Goal: Obtain resource: Download file/media

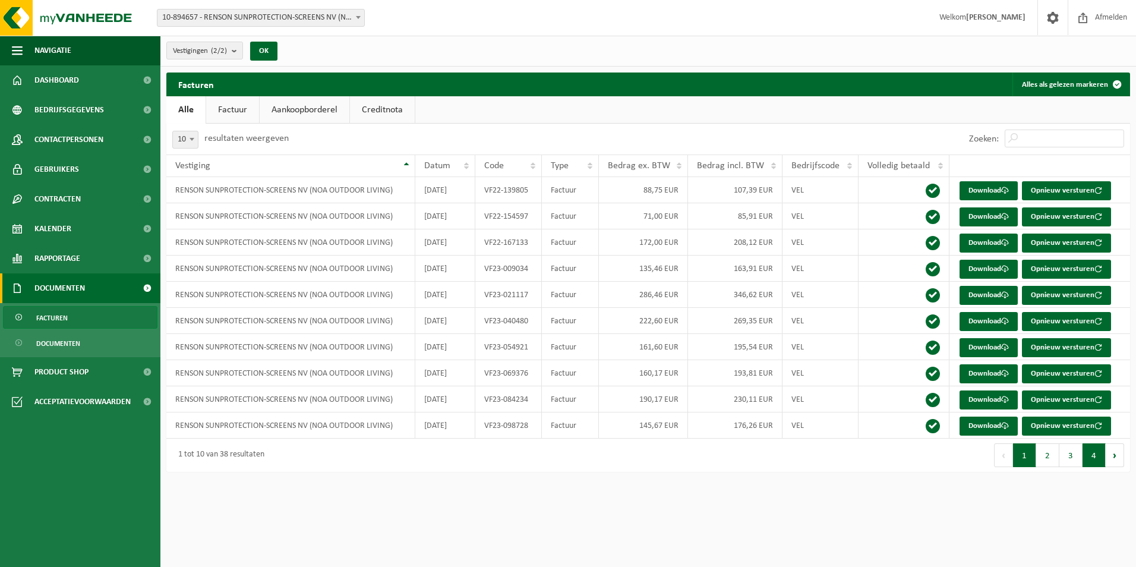
click at [1096, 454] on button "4" at bounding box center [1093, 455] width 23 height 24
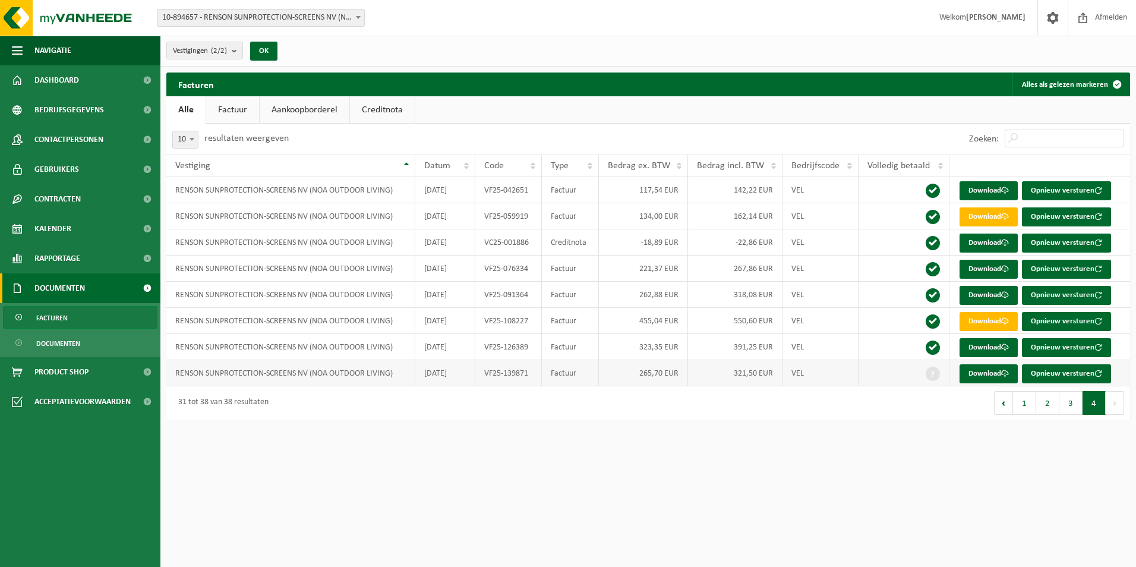
click at [605, 377] on td "265,70 EUR" at bounding box center [643, 373] width 89 height 26
click at [652, 378] on td "265,70 EUR" at bounding box center [643, 373] width 89 height 26
click at [732, 374] on td "321,50 EUR" at bounding box center [735, 373] width 94 height 26
click at [981, 376] on link "Download" at bounding box center [988, 373] width 58 height 19
click at [982, 320] on link "Download" at bounding box center [988, 321] width 58 height 19
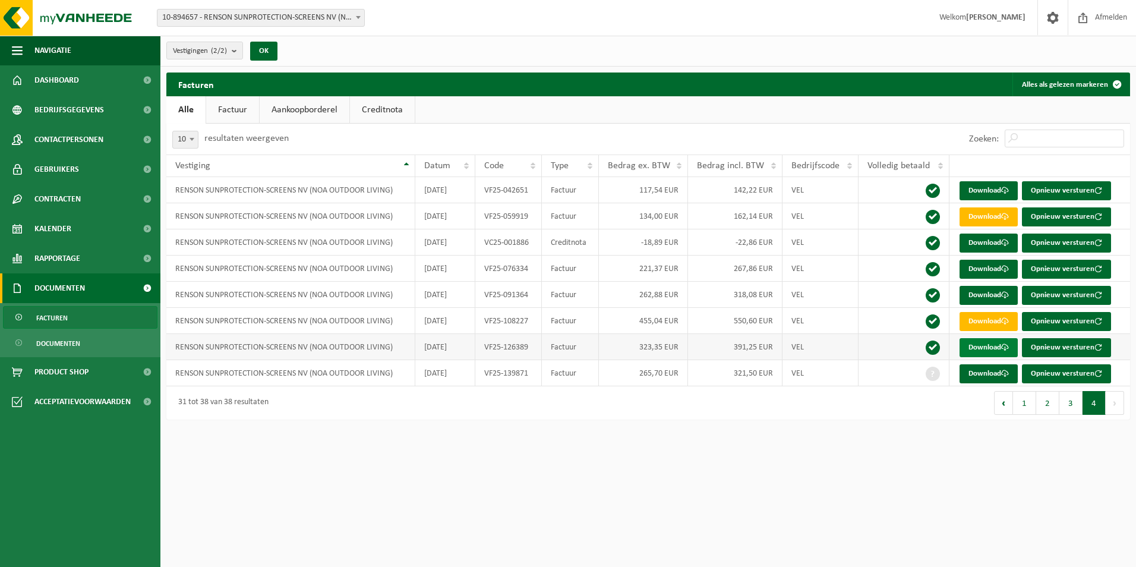
click at [999, 346] on link "Download" at bounding box center [988, 347] width 58 height 19
click at [87, 343] on link "Documenten" at bounding box center [80, 342] width 154 height 23
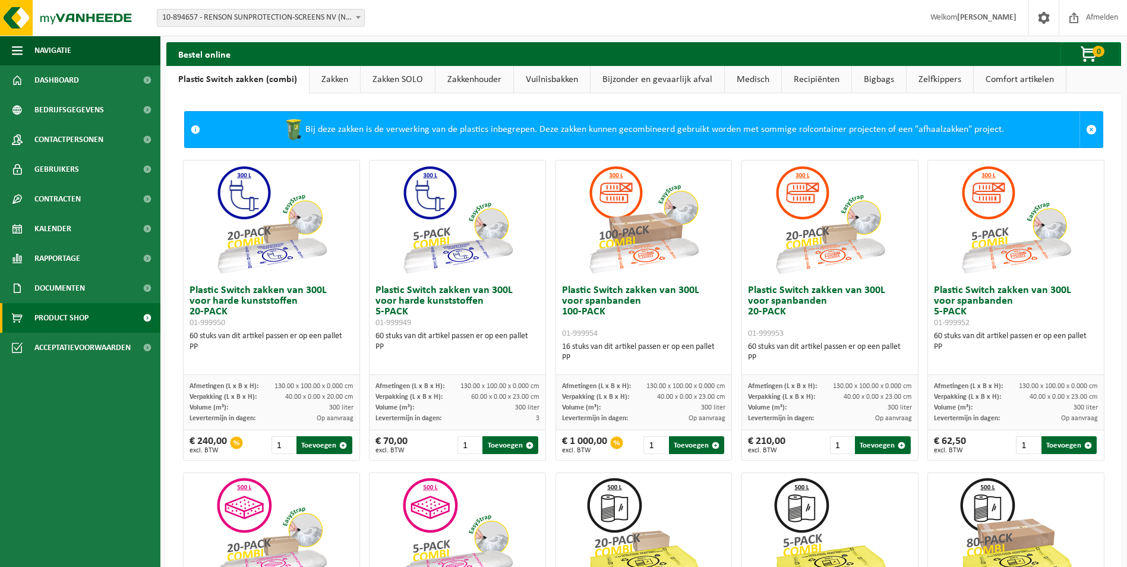
click at [346, 74] on link "Zakken" at bounding box center [335, 79] width 50 height 27
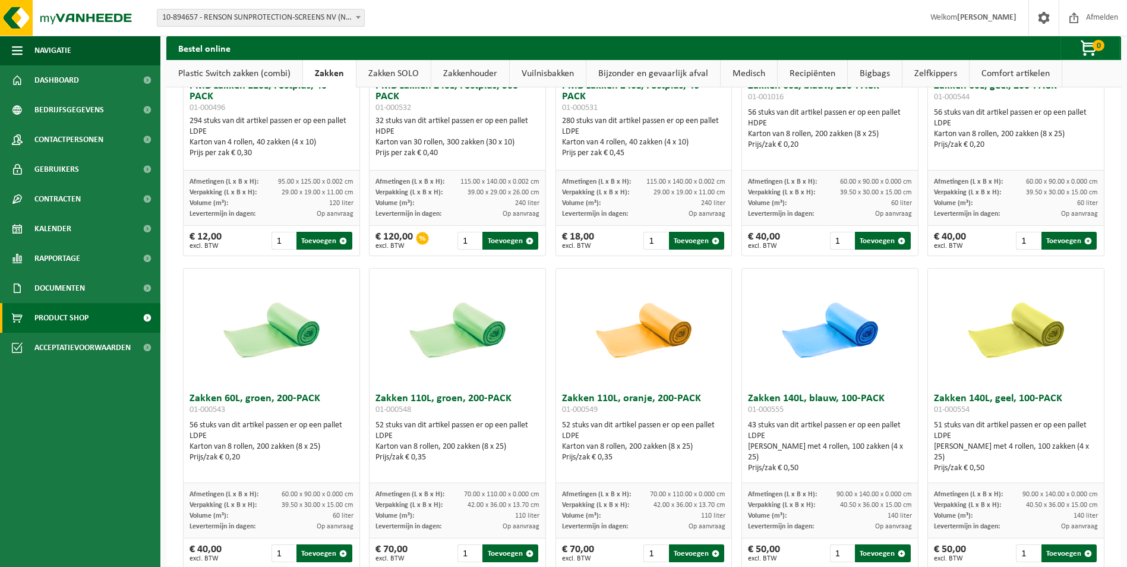
scroll to position [1426, 0]
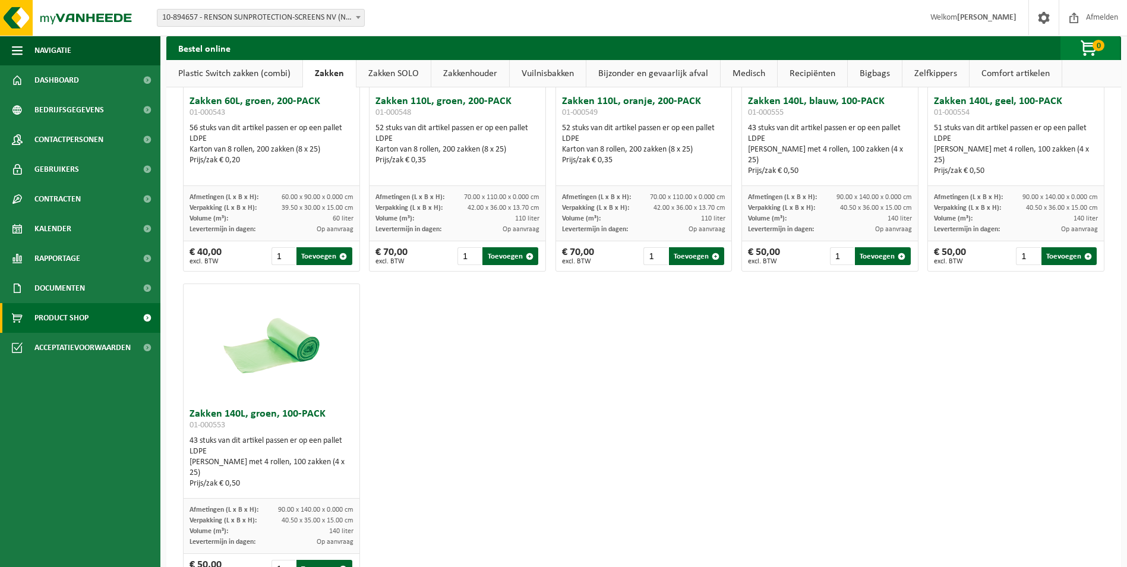
click at [1085, 46] on span "button" at bounding box center [1089, 49] width 59 height 24
click at [974, 83] on h2 "Uw winkelmandje is momenteel leeg." at bounding box center [982, 79] width 185 height 26
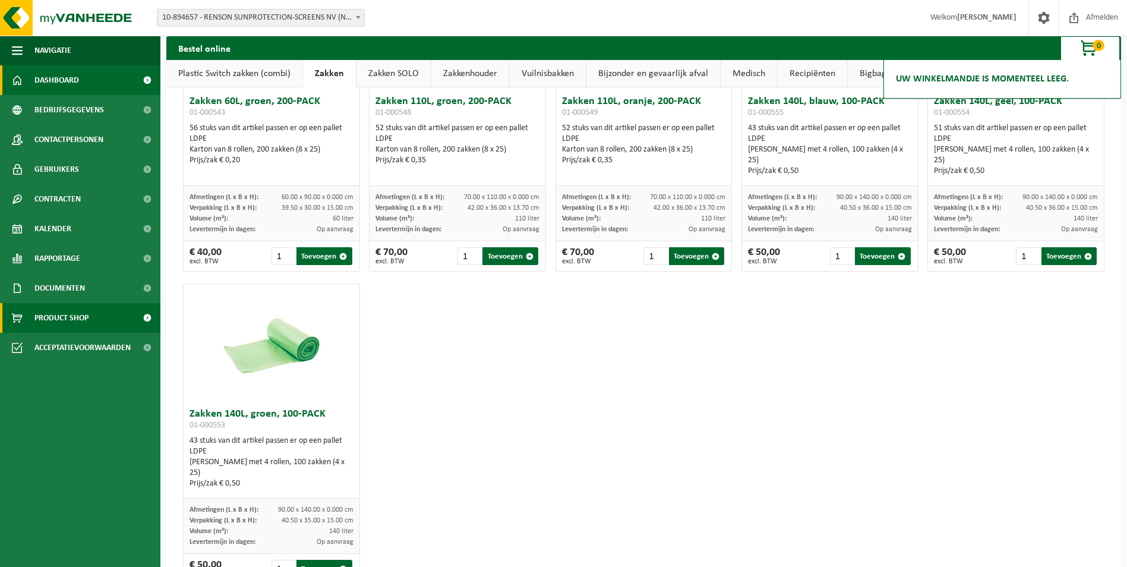
click at [113, 81] on link "Dashboard" at bounding box center [80, 80] width 160 height 30
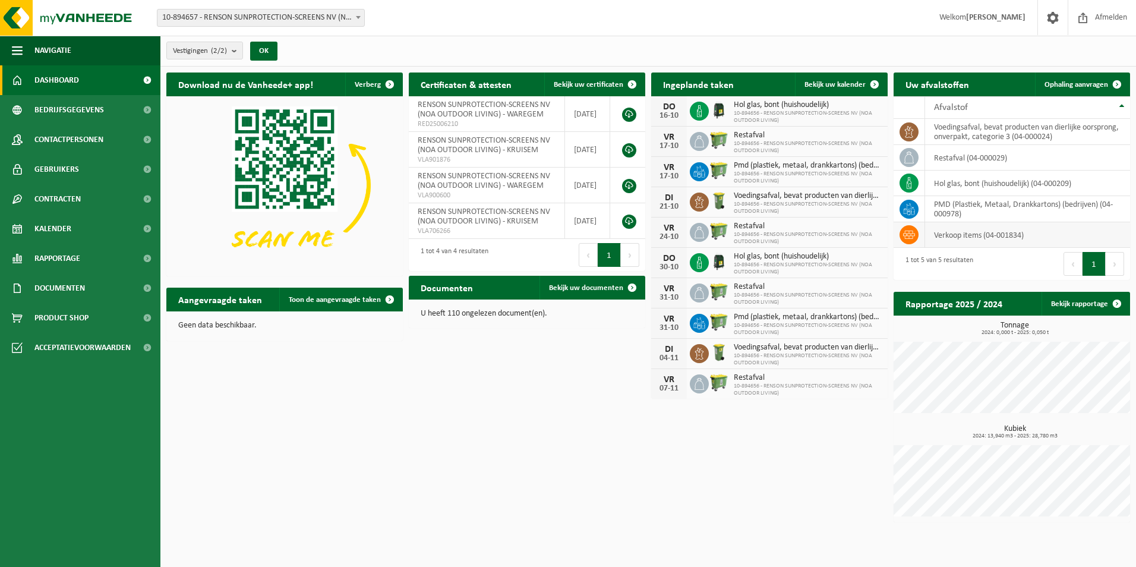
click at [967, 236] on td "verkoop items (04-001834)" at bounding box center [1027, 235] width 205 height 26
click at [911, 236] on icon at bounding box center [909, 235] width 12 height 12
click at [1022, 230] on td "verkoop items (04-001834)" at bounding box center [1027, 235] width 205 height 26
click at [941, 83] on h2 "Uw afvalstoffen" at bounding box center [936, 83] width 87 height 23
click at [965, 106] on span "Afvalstof" at bounding box center [951, 108] width 34 height 10
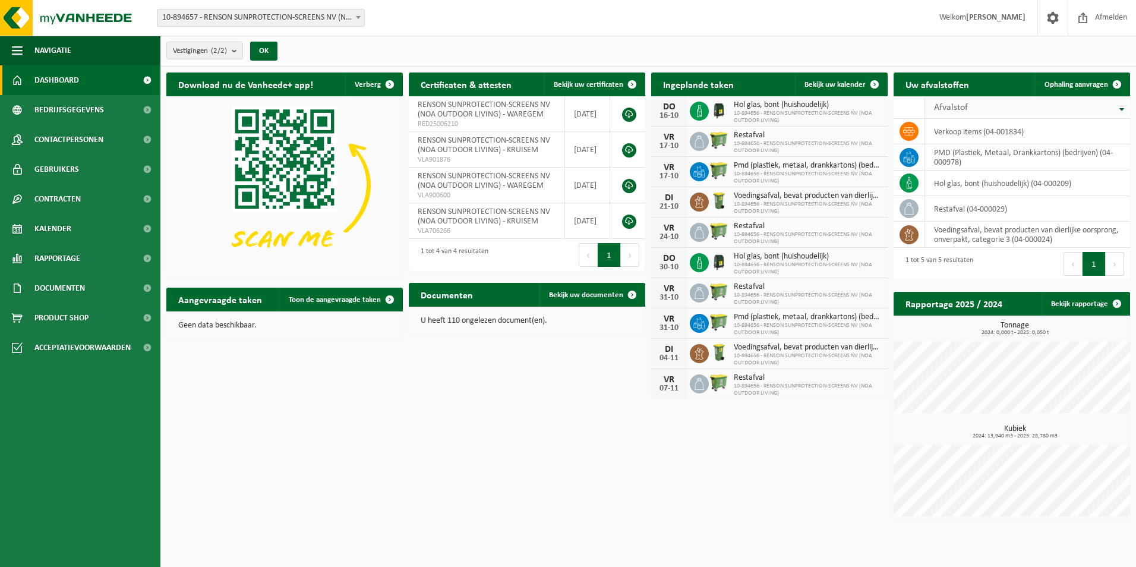
click at [965, 106] on span "Afvalstof" at bounding box center [951, 108] width 34 height 10
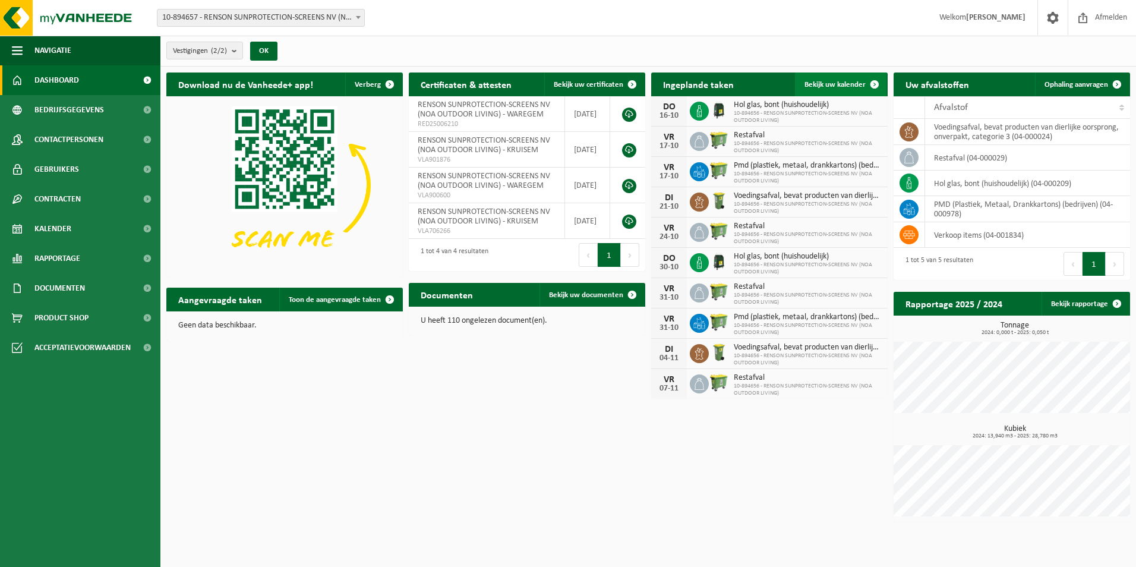
click at [830, 86] on span "Bekijk uw kalender" at bounding box center [834, 85] width 61 height 8
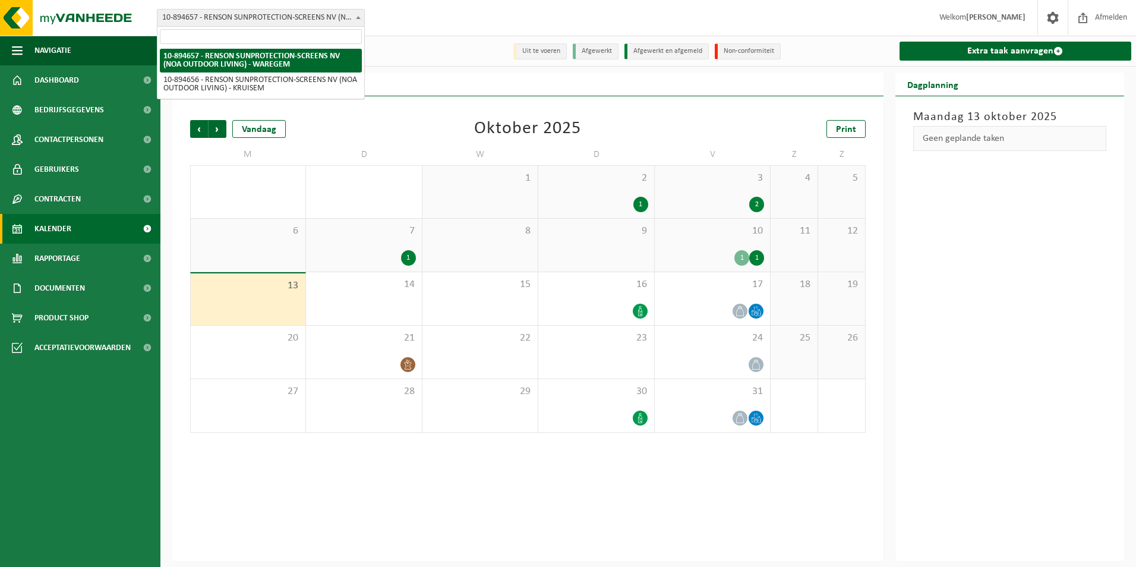
click at [282, 23] on span "10-894657 - RENSON SUNPROTECTION-SCREENS NV (NOA OUTDOOR LIVING) - WAREGEM" at bounding box center [260, 18] width 207 height 17
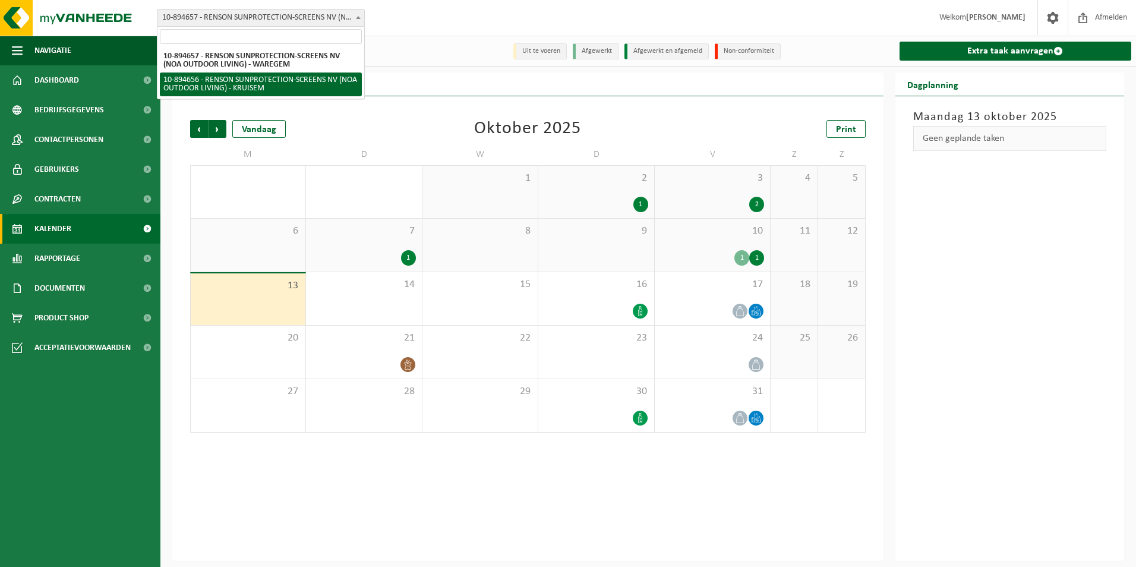
select select "117274"
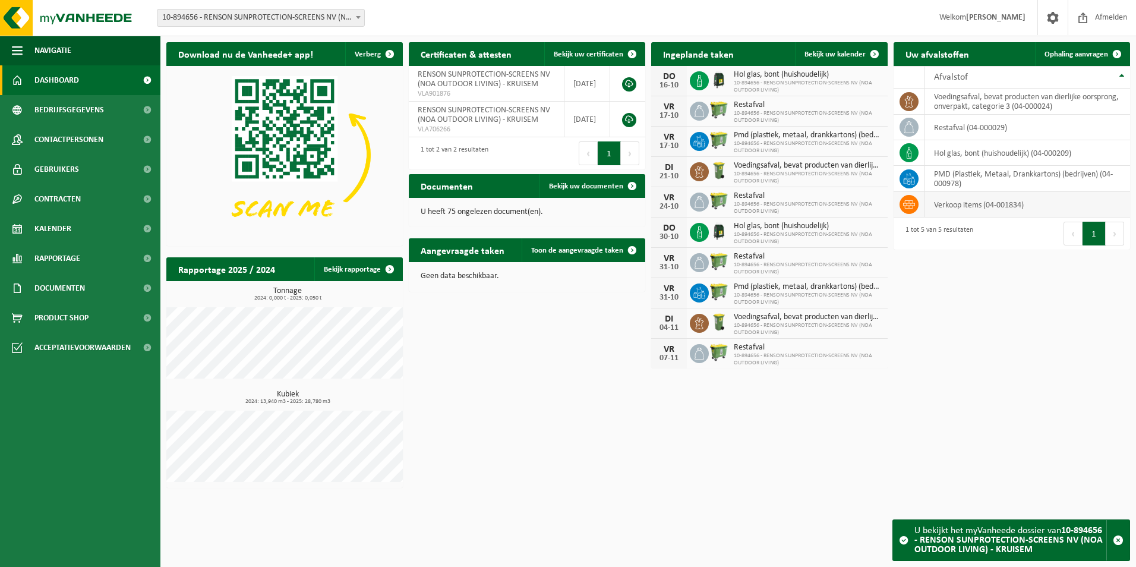
click at [964, 203] on td "verkoop items (04-001834)" at bounding box center [1027, 205] width 205 height 26
click at [911, 207] on icon at bounding box center [909, 204] width 12 height 12
click at [994, 207] on td "verkoop items (04-001834)" at bounding box center [1027, 205] width 205 height 26
click at [1043, 206] on td "verkoop items (04-001834)" at bounding box center [1027, 205] width 205 height 26
click at [113, 318] on link "Product Shop" at bounding box center [80, 318] width 160 height 30
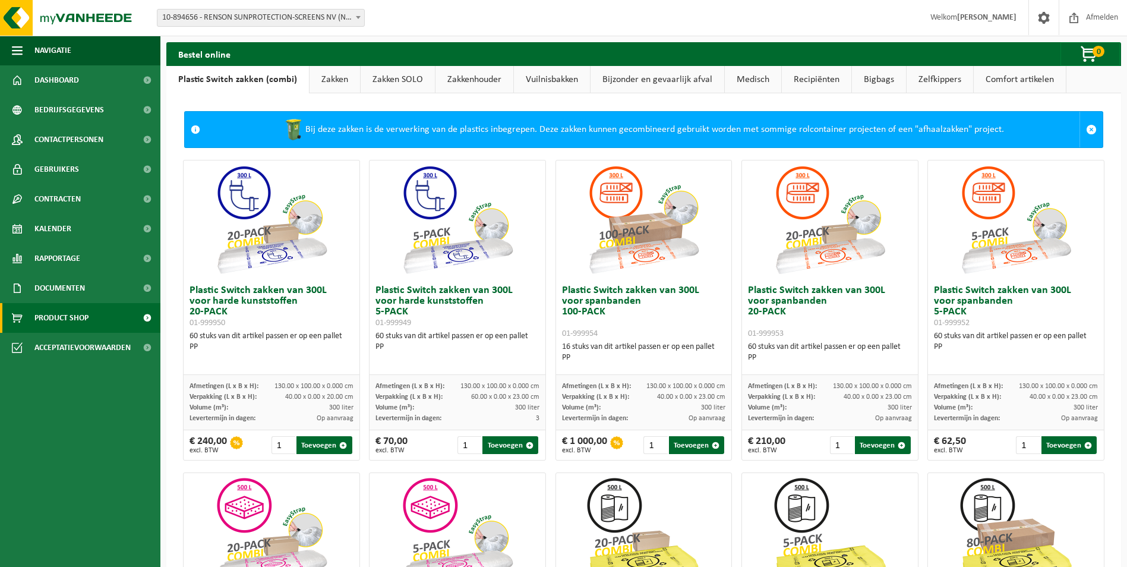
click at [439, 122] on div "Bij deze zakken is de verwerking van de plastics inbegrepen. Deze zakken kunnen…" at bounding box center [642, 130] width 873 height 36
click at [195, 130] on span at bounding box center [196, 130] width 10 height 10
click at [288, 127] on img at bounding box center [294, 130] width 24 height 24
click at [937, 127] on div "Bij deze zakken is de verwerking van de plastics inbegrepen. Deze zakken kunnen…" at bounding box center [642, 130] width 873 height 36
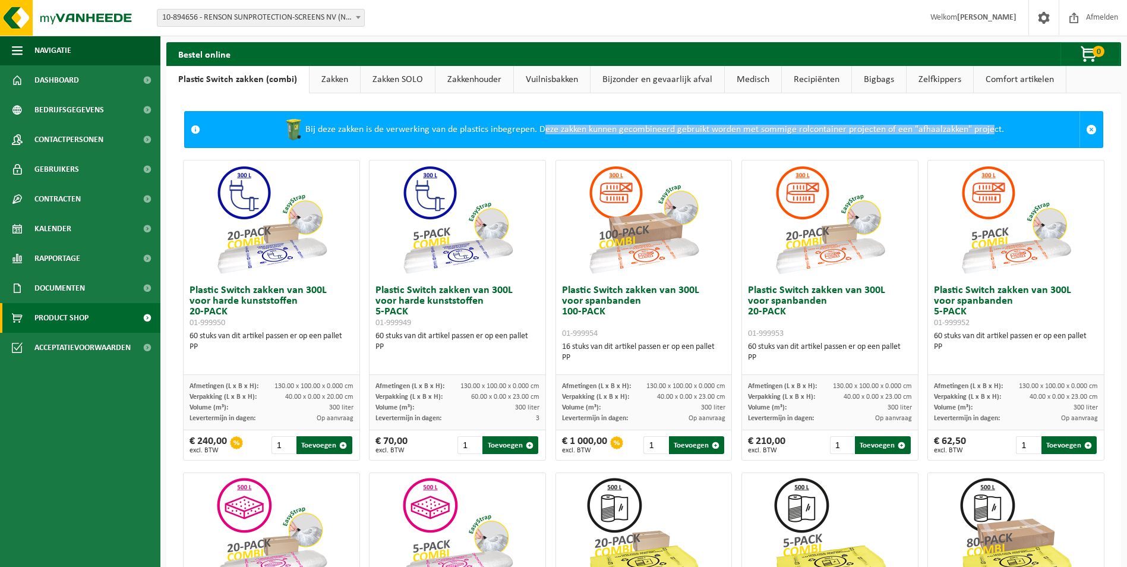
drag, startPoint x: 536, startPoint y: 132, endPoint x: 987, endPoint y: 128, distance: 450.9
click at [987, 128] on div "Bij deze zakken is de verwerking van de plastics inbegrepen. Deze zakken kunnen…" at bounding box center [642, 130] width 873 height 36
click at [340, 81] on link "Zakken" at bounding box center [335, 79] width 50 height 27
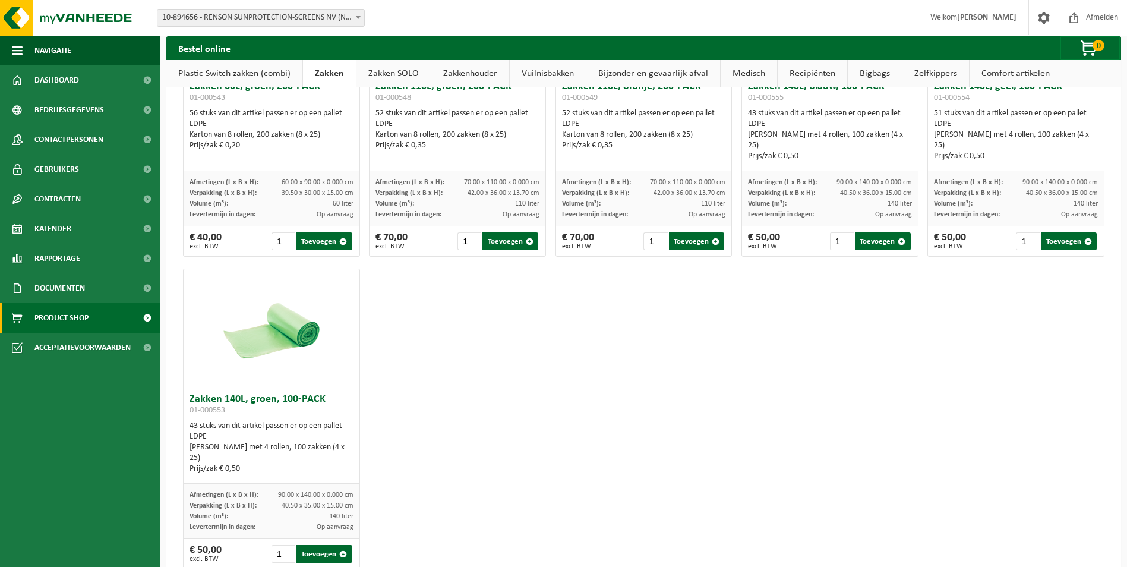
scroll to position [1481, 0]
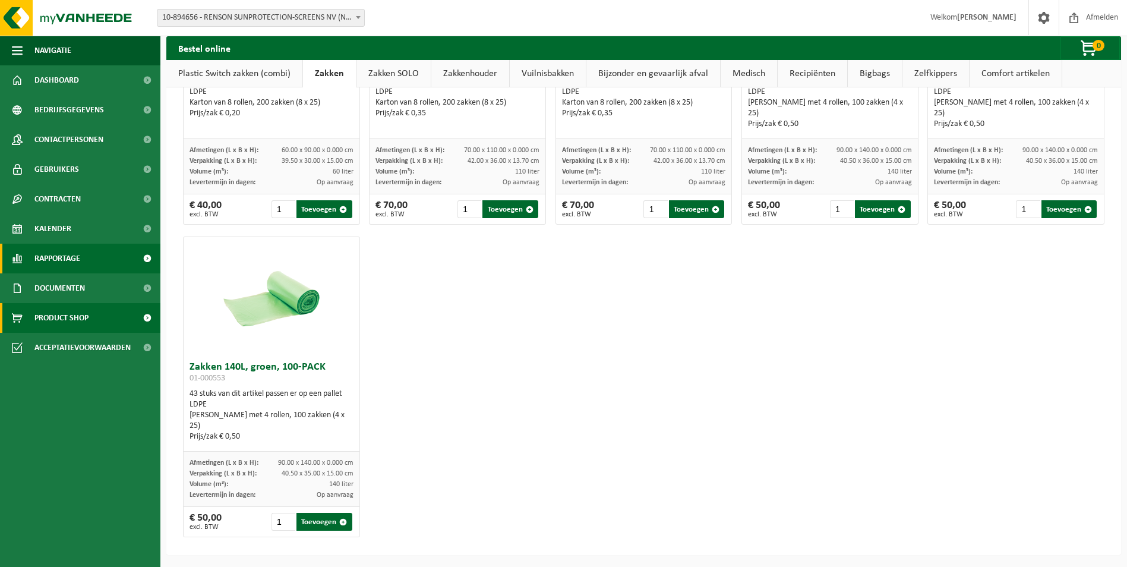
click at [89, 261] on link "Rapportage" at bounding box center [80, 259] width 160 height 30
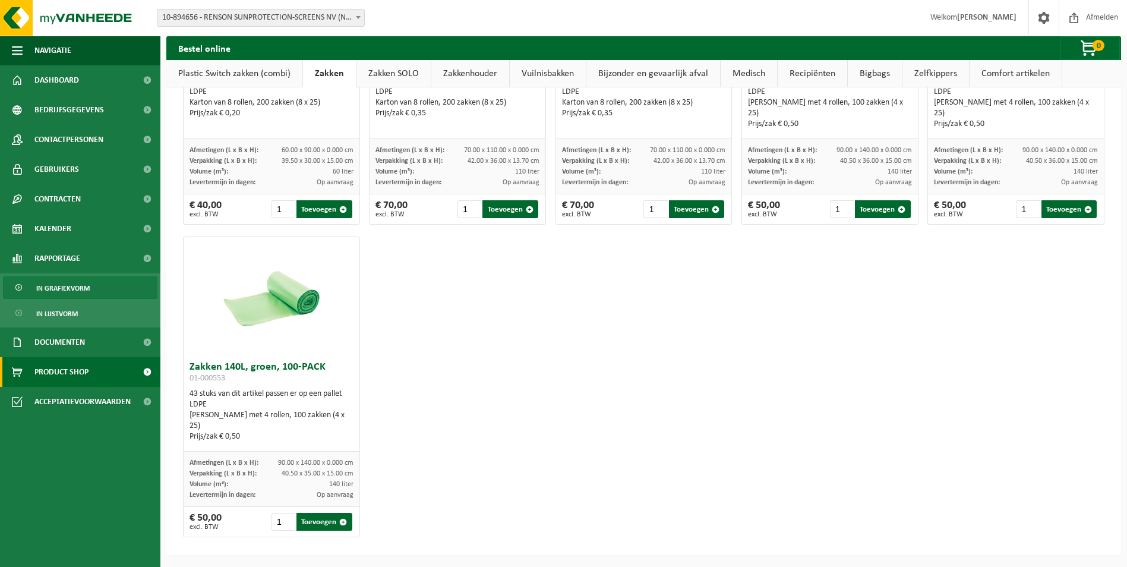
click at [89, 286] on link "In grafiekvorm" at bounding box center [80, 287] width 154 height 23
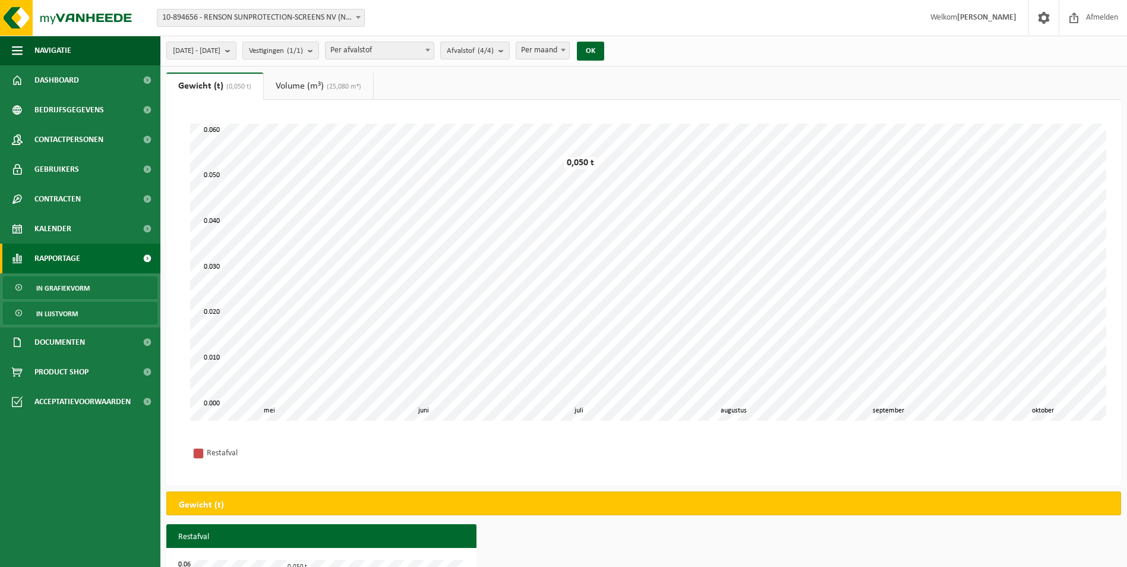
click at [92, 314] on link "In lijstvorm" at bounding box center [80, 313] width 154 height 23
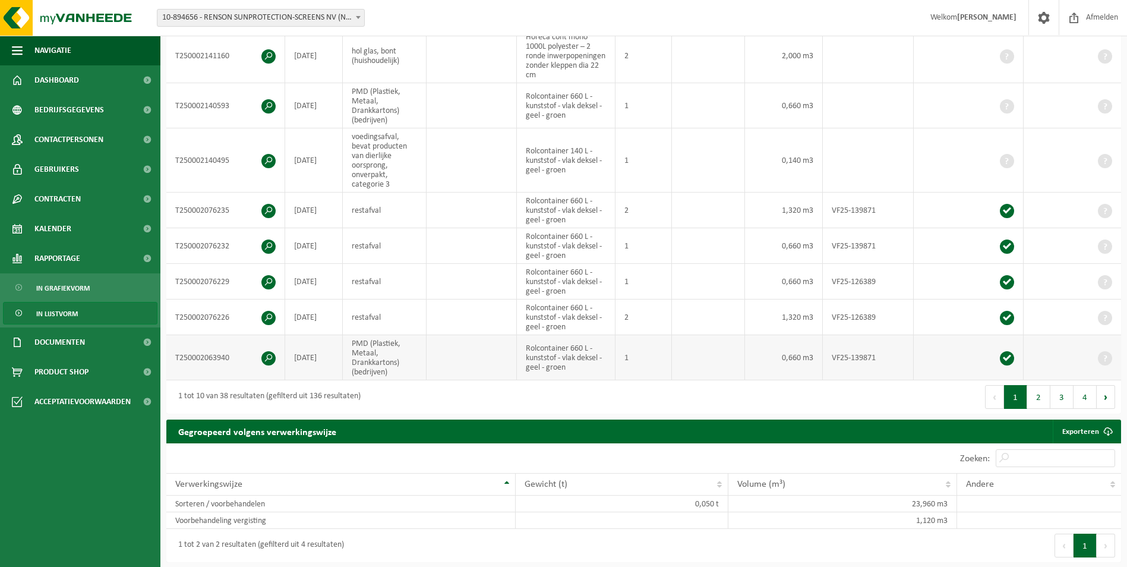
scroll to position [356, 0]
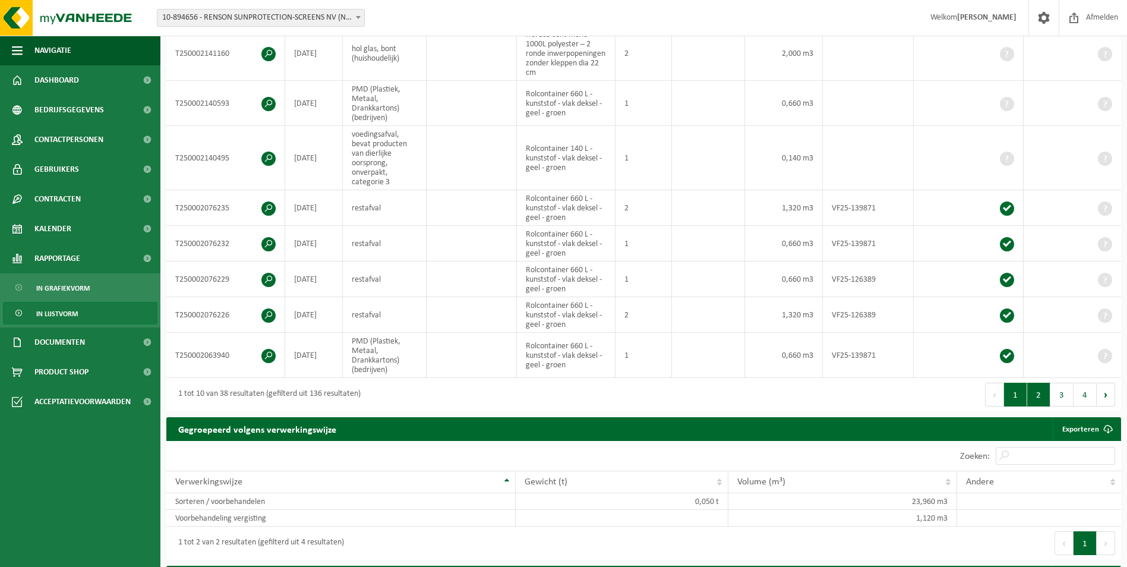
click at [1045, 405] on button "2" at bounding box center [1038, 395] width 23 height 24
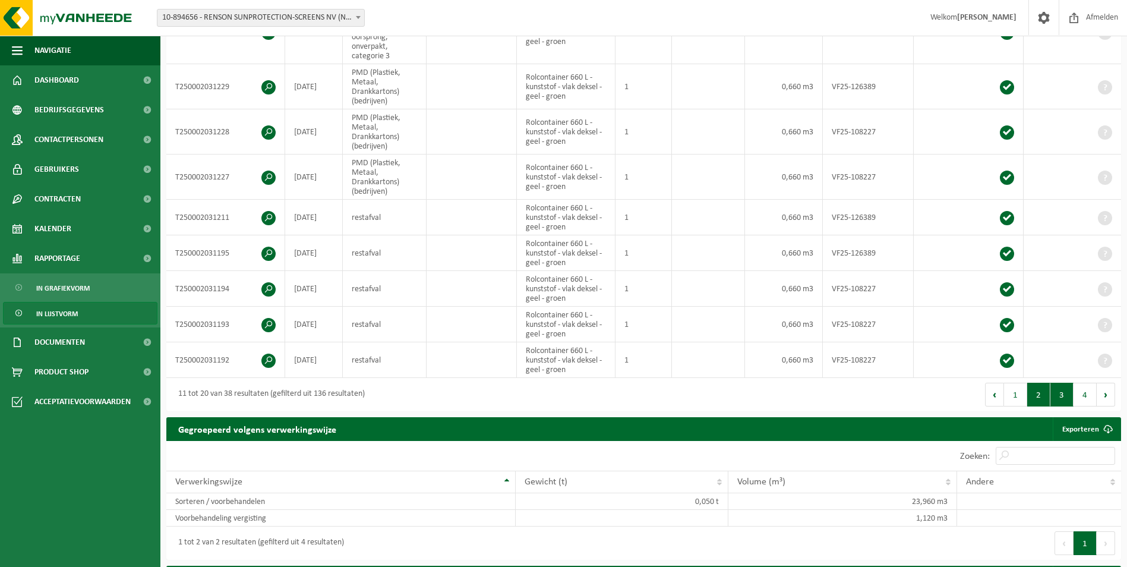
click at [1066, 397] on button "3" at bounding box center [1061, 395] width 23 height 24
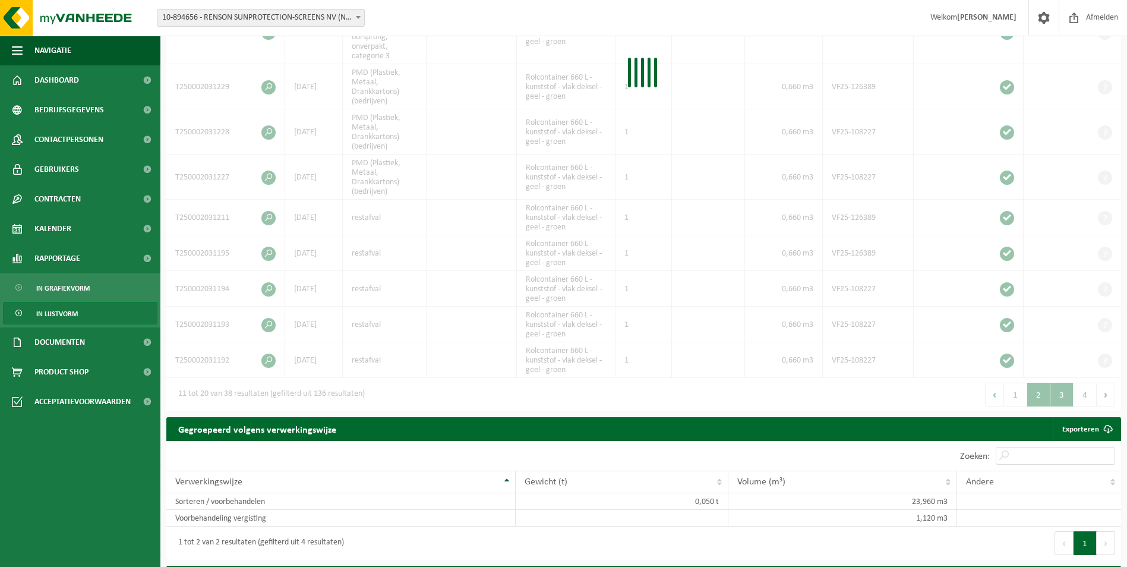
scroll to position [413, 0]
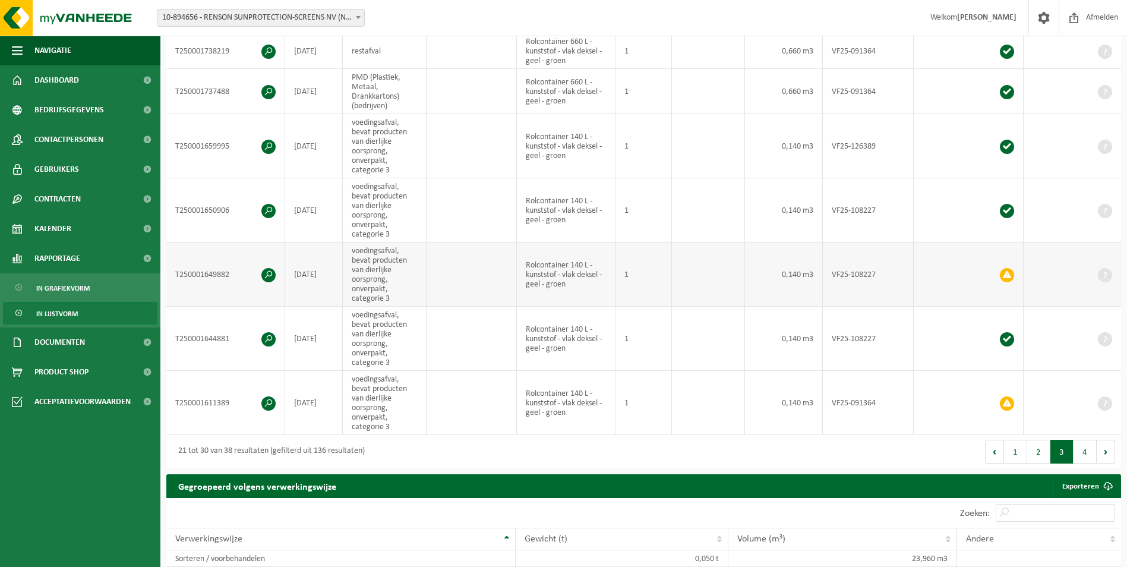
click at [1009, 274] on span at bounding box center [1007, 275] width 14 height 14
click at [1002, 273] on span at bounding box center [1007, 275] width 14 height 14
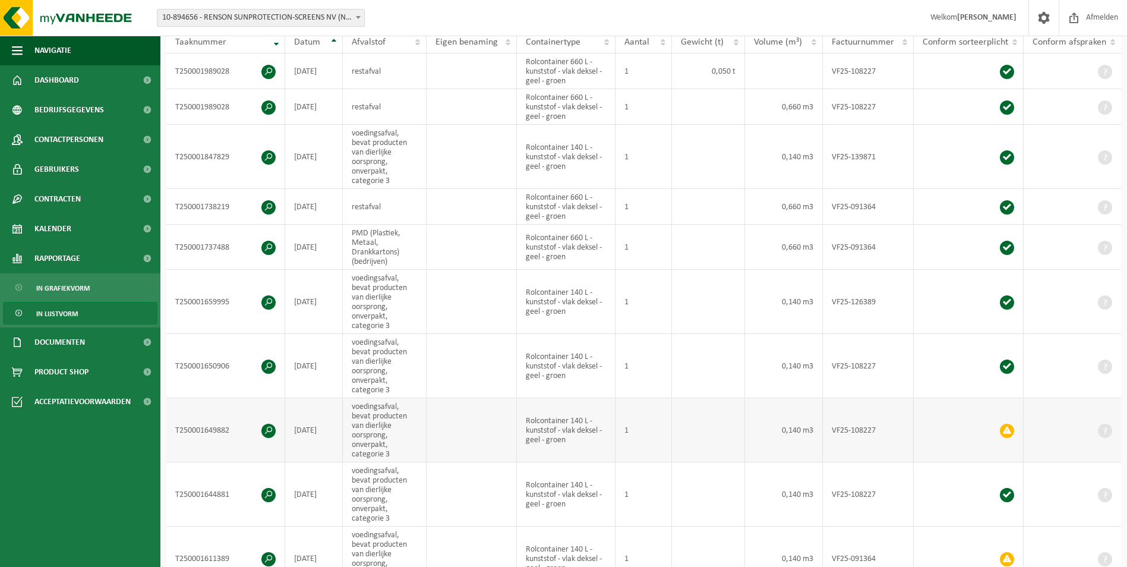
scroll to position [295, 0]
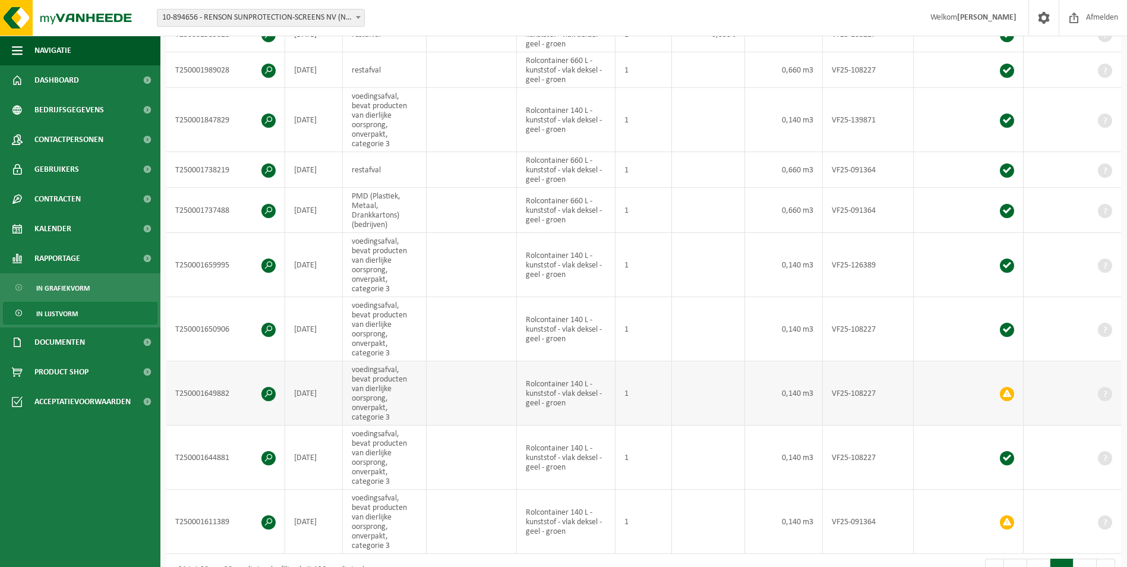
click at [1008, 394] on span at bounding box center [1007, 394] width 14 height 14
click at [997, 389] on td at bounding box center [969, 393] width 110 height 64
click at [1005, 389] on span at bounding box center [1007, 394] width 14 height 14
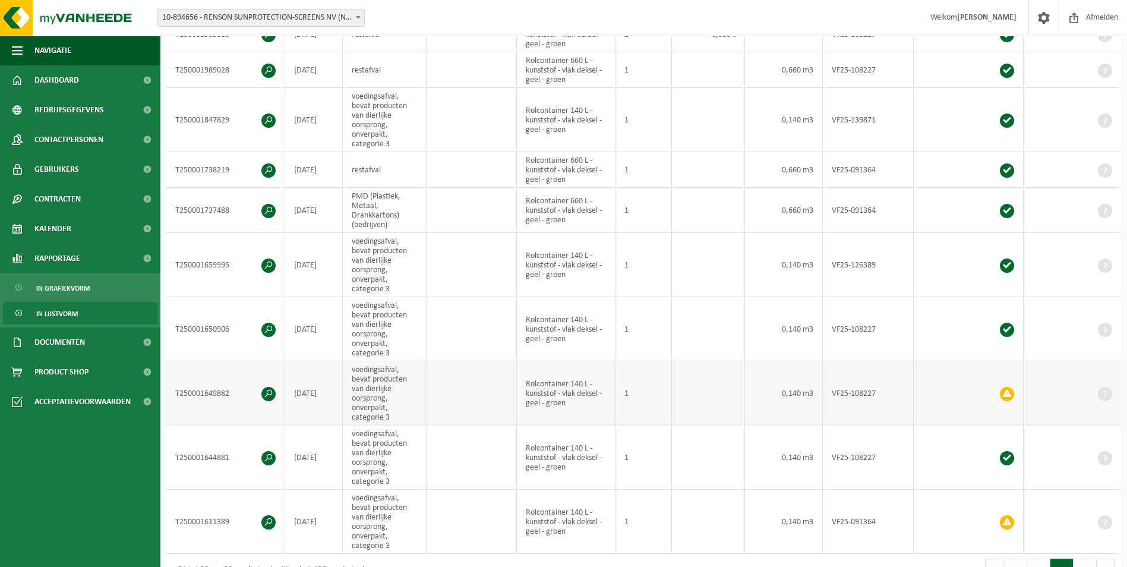
drag, startPoint x: 1005, startPoint y: 389, endPoint x: 1019, endPoint y: 405, distance: 21.5
click at [1006, 390] on span at bounding box center [1007, 394] width 14 height 14
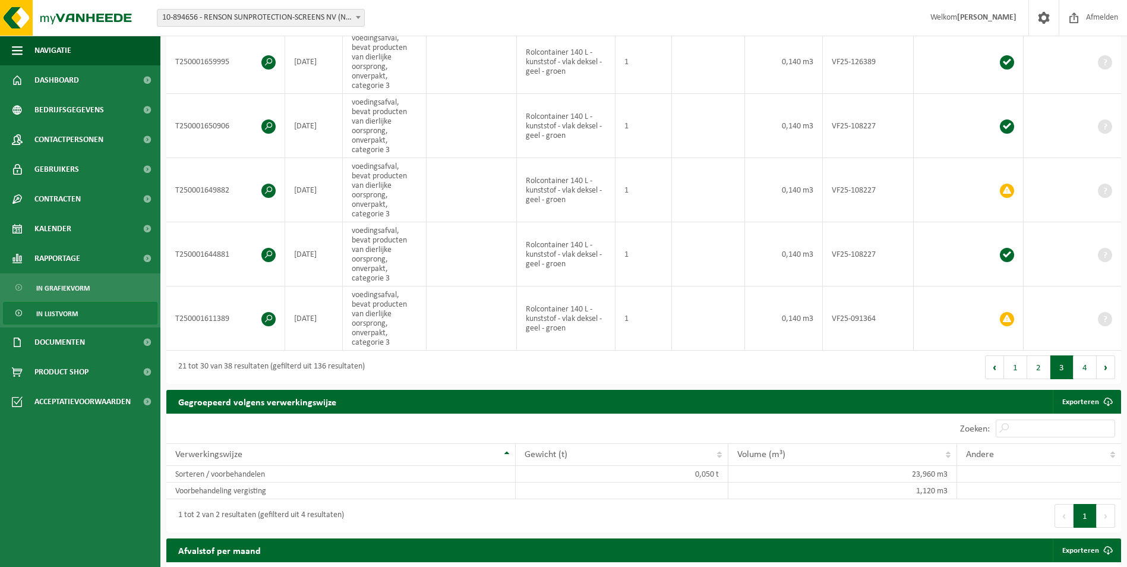
scroll to position [532, 0]
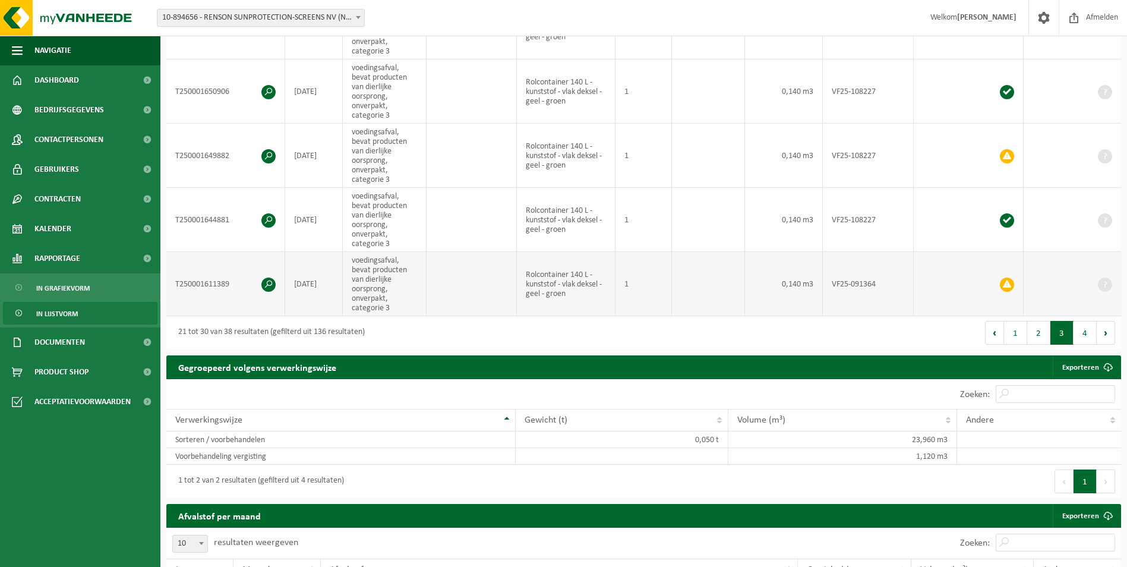
click at [1006, 282] on span at bounding box center [1007, 284] width 14 height 14
click at [1079, 334] on button "4" at bounding box center [1084, 333] width 23 height 24
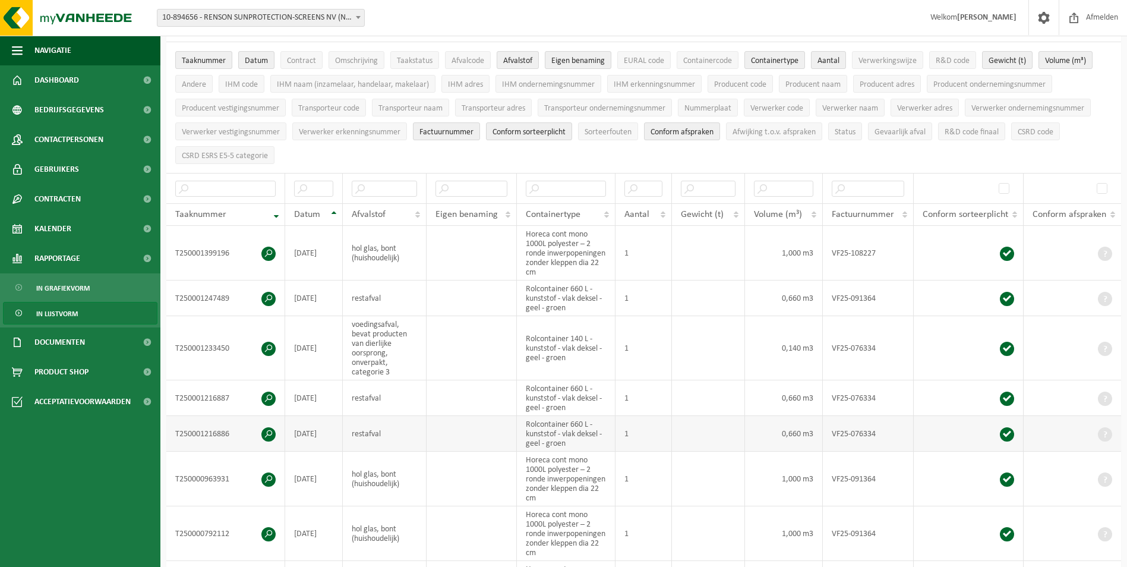
scroll to position [0, 0]
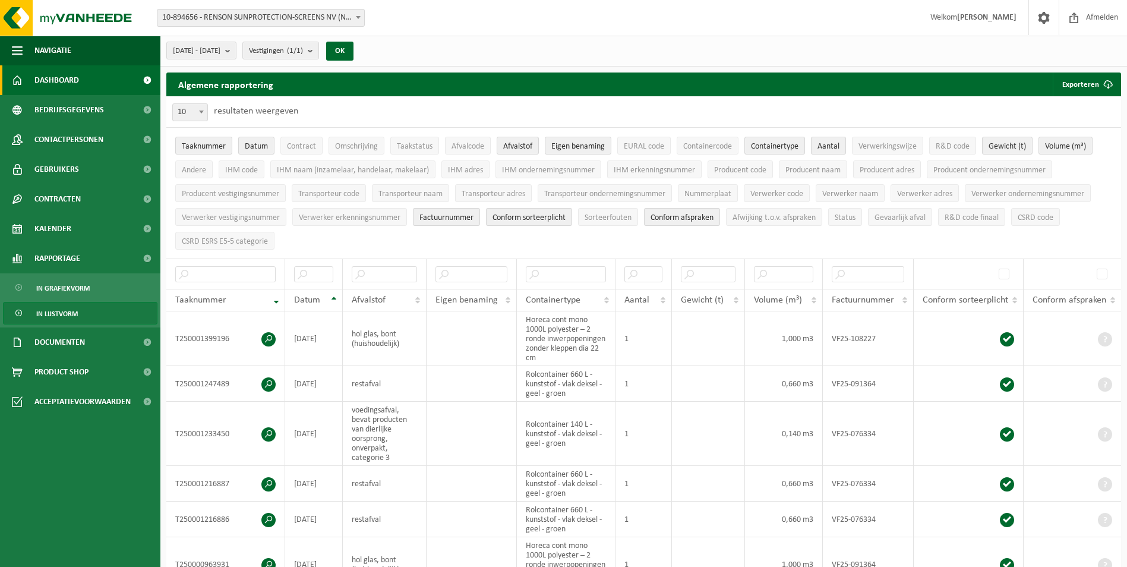
drag, startPoint x: 108, startPoint y: 75, endPoint x: 70, endPoint y: 38, distance: 52.5
click at [106, 75] on link "Dashboard" at bounding box center [80, 80] width 160 height 30
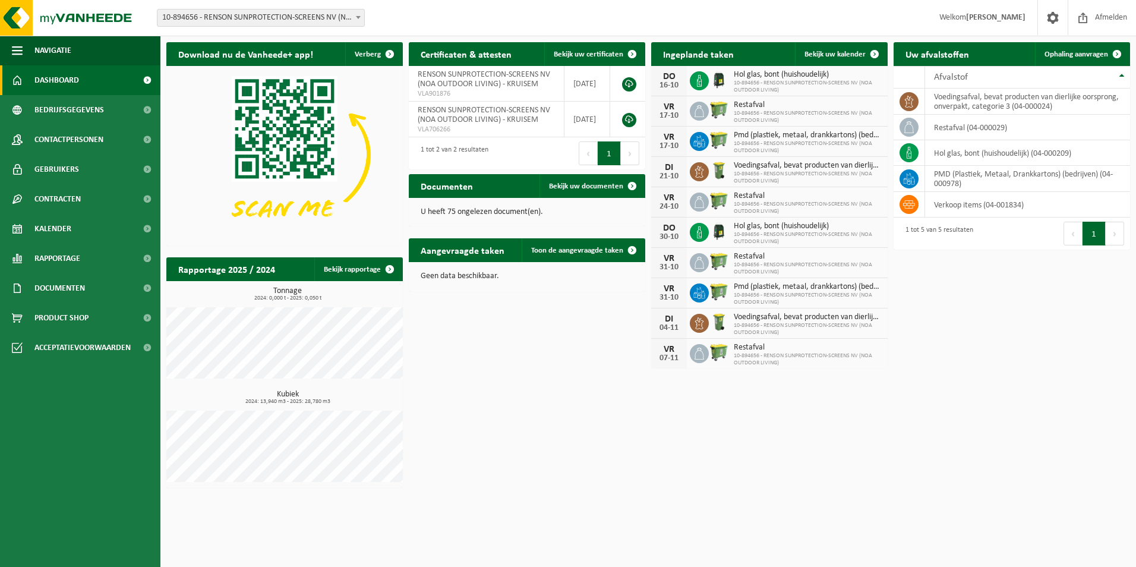
click at [1008, 9] on span "Welkom [PERSON_NAME]" at bounding box center [982, 17] width 110 height 35
click at [1008, 13] on strong "[PERSON_NAME]" at bounding box center [995, 17] width 59 height 9
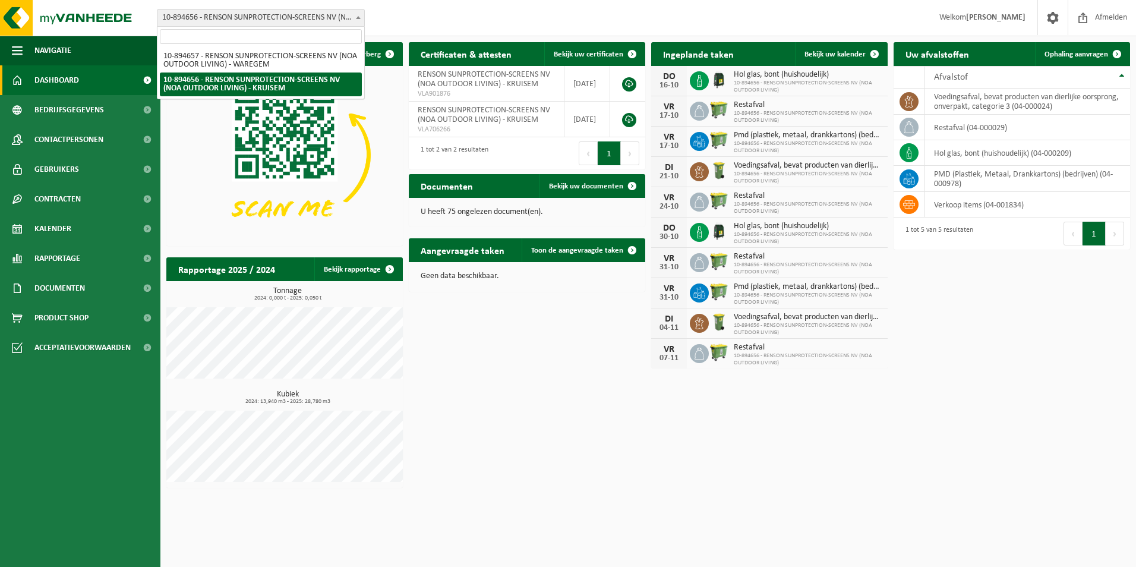
click at [292, 13] on span "10-894656 - RENSON SUNPROTECTION-SCREENS NV (NOA OUTDOOR LIVING) - KRUISEM" at bounding box center [260, 18] width 207 height 17
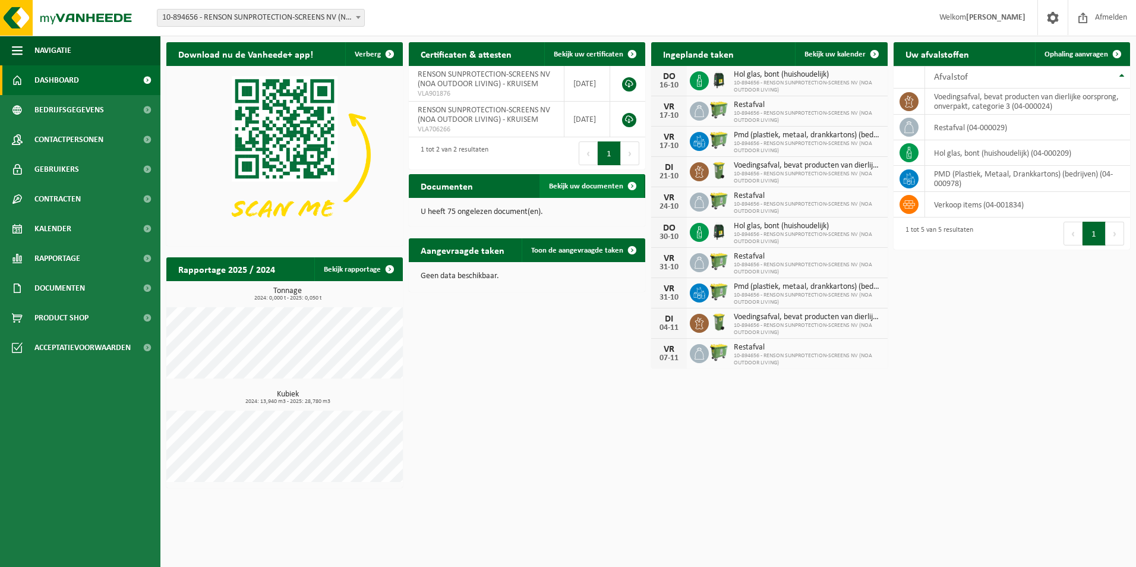
click at [583, 181] on link "Bekijk uw documenten" at bounding box center [591, 186] width 105 height 24
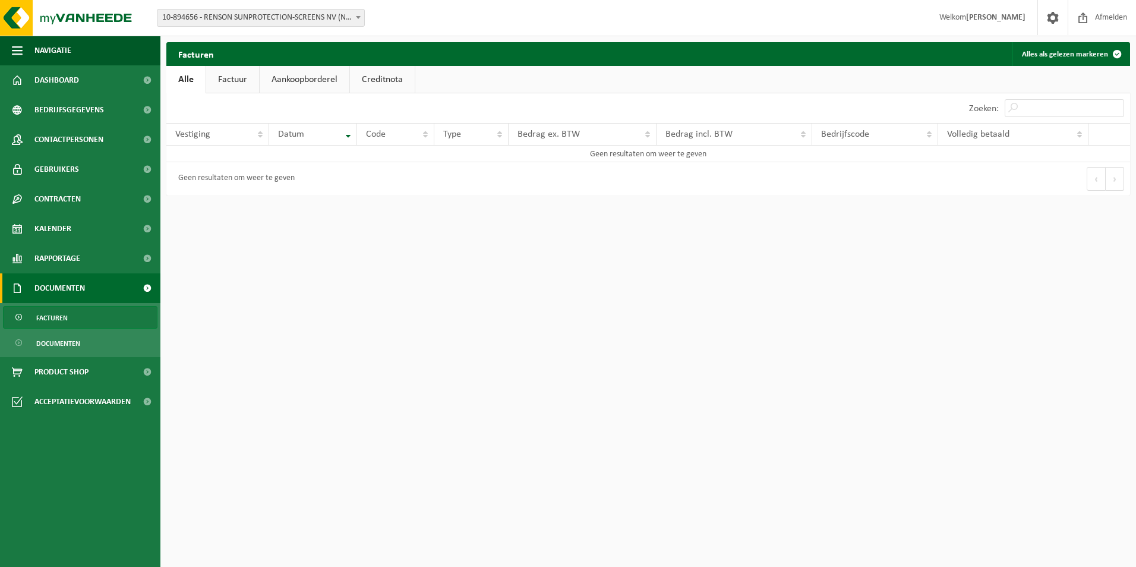
click at [286, 80] on link "Aankoopborderel" at bounding box center [305, 79] width 90 height 27
click at [355, 84] on link "Creditnota" at bounding box center [387, 79] width 65 height 27
click at [247, 77] on link "Factuur" at bounding box center [232, 79] width 53 height 27
click at [394, 75] on link "Creditnota" at bounding box center [383, 79] width 65 height 27
click at [197, 80] on link "Alle" at bounding box center [185, 79] width 39 height 27
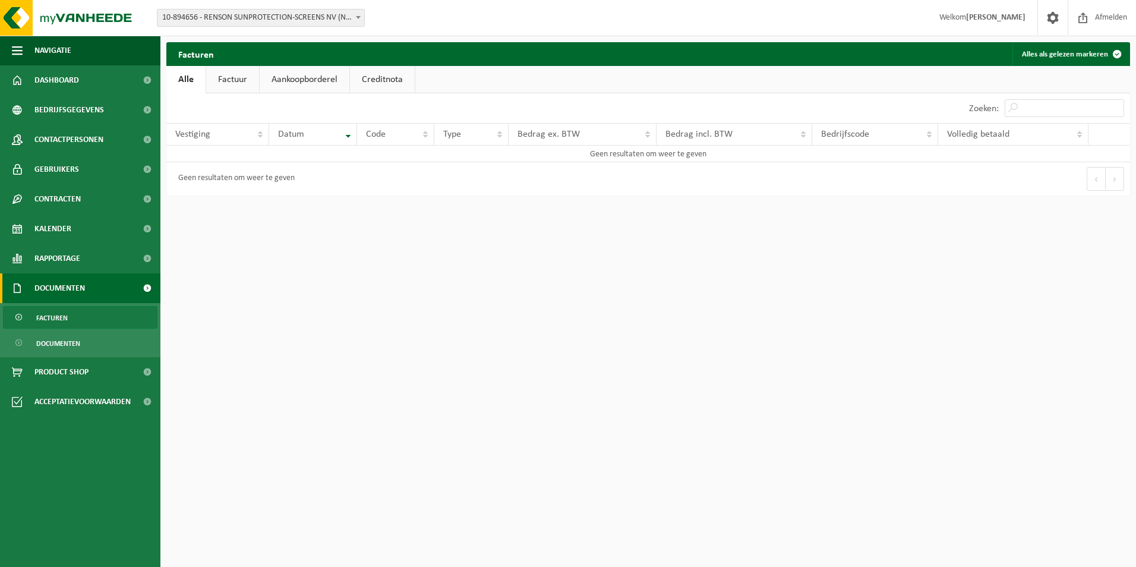
click at [236, 18] on span "10-894656 - RENSON SUNPROTECTION-SCREENS NV (NOA OUTDOOR LIVING) - KRUISEM" at bounding box center [260, 18] width 207 height 17
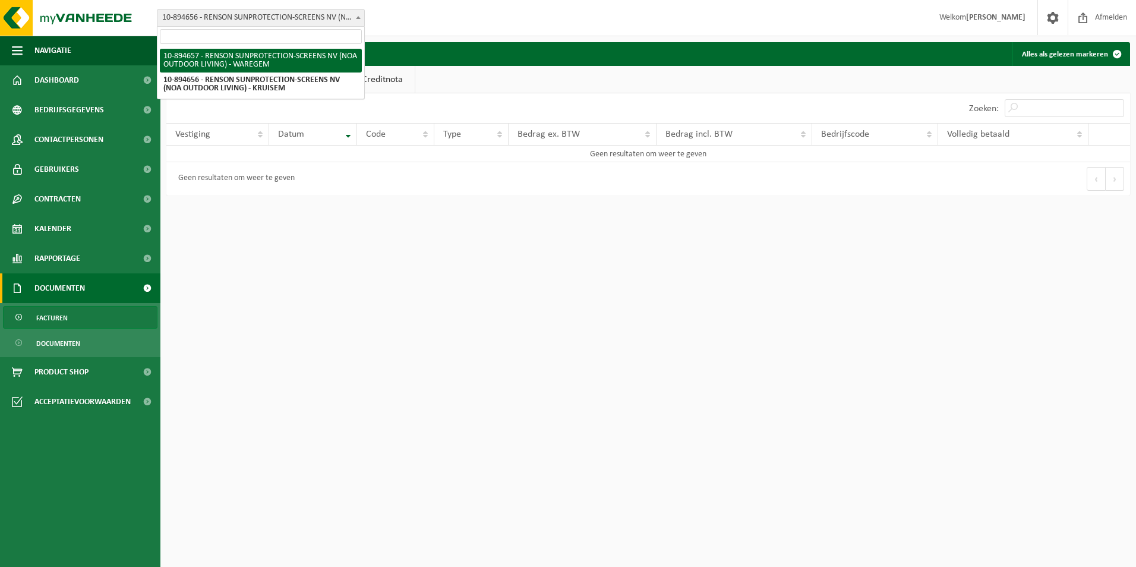
select select "117275"
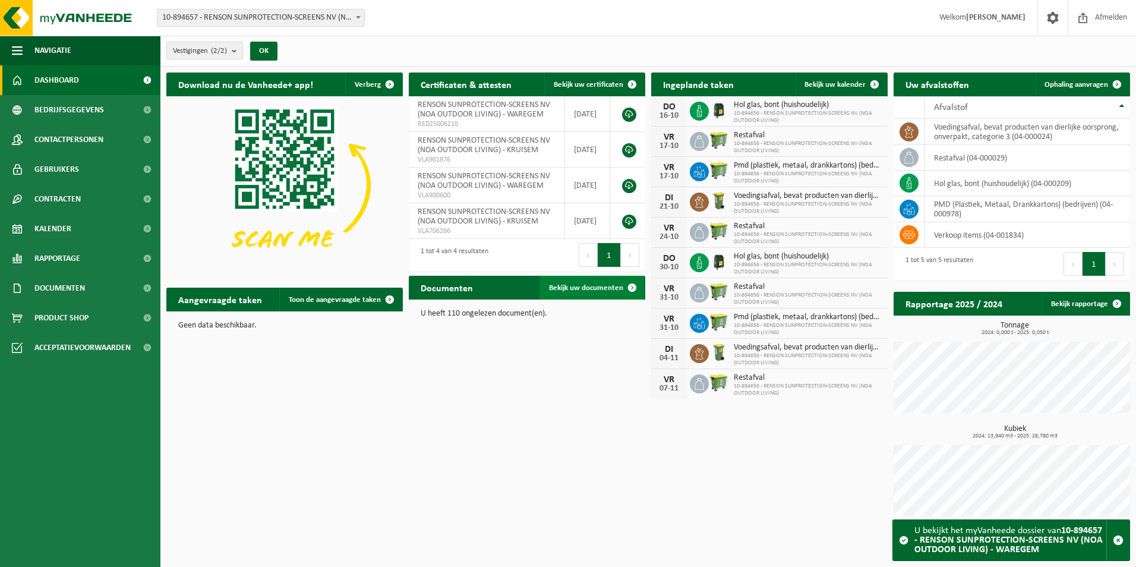
click at [576, 285] on span "Bekijk uw documenten" at bounding box center [586, 288] width 74 height 8
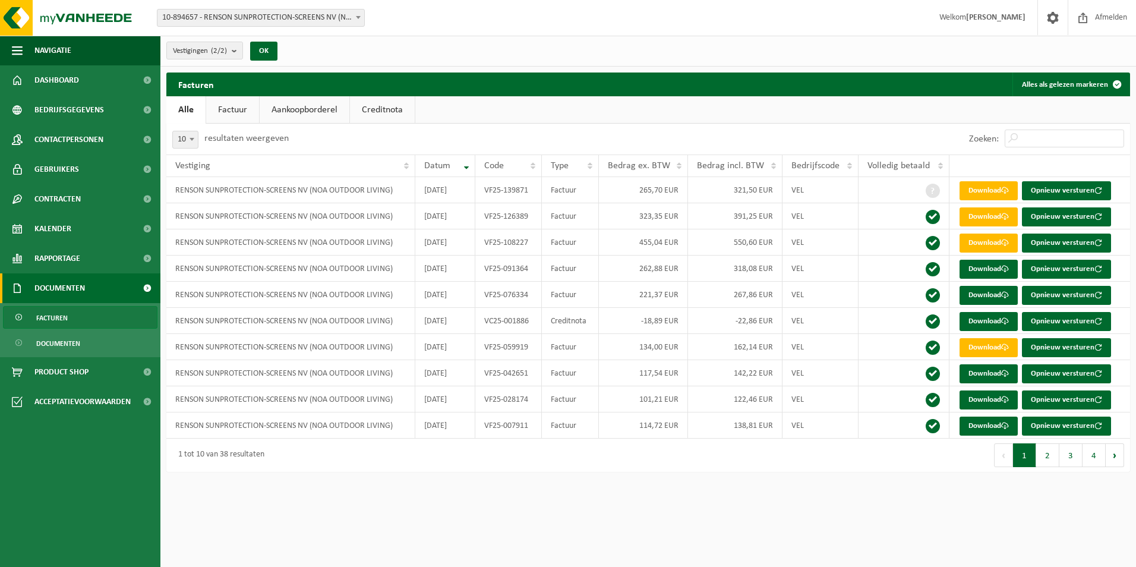
click at [311, 109] on link "Aankoopborderel" at bounding box center [305, 109] width 90 height 27
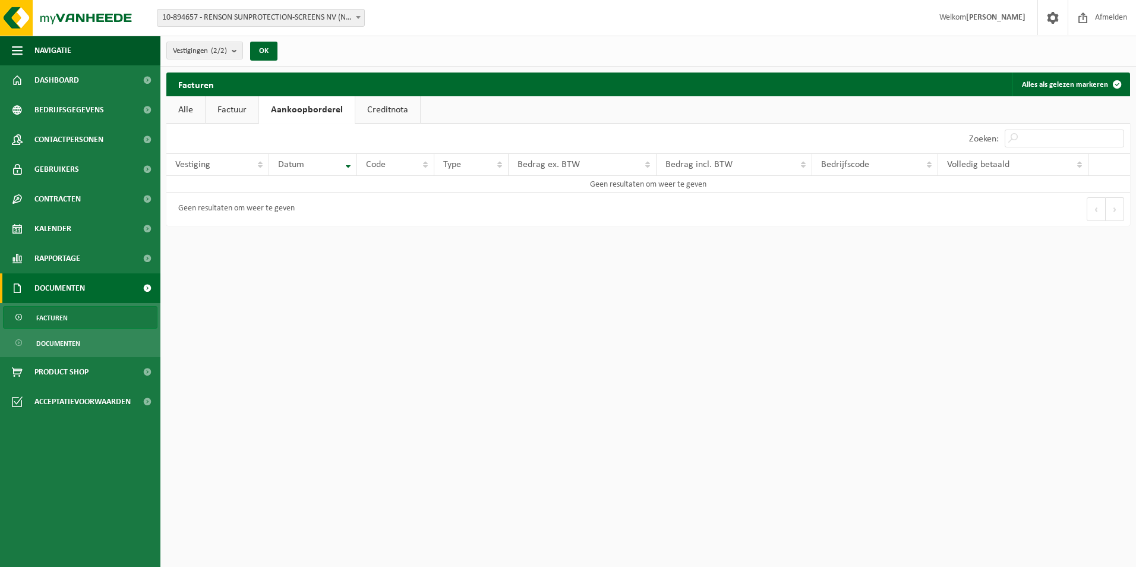
click at [230, 106] on link "Factuur" at bounding box center [232, 109] width 53 height 27
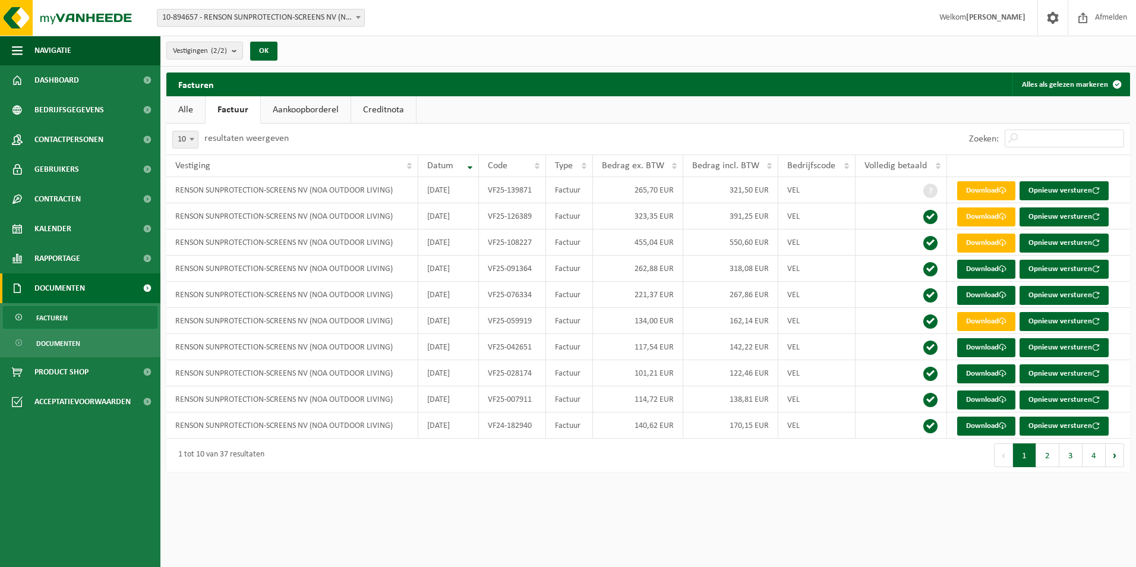
click at [371, 109] on link "Creditnota" at bounding box center [383, 109] width 65 height 27
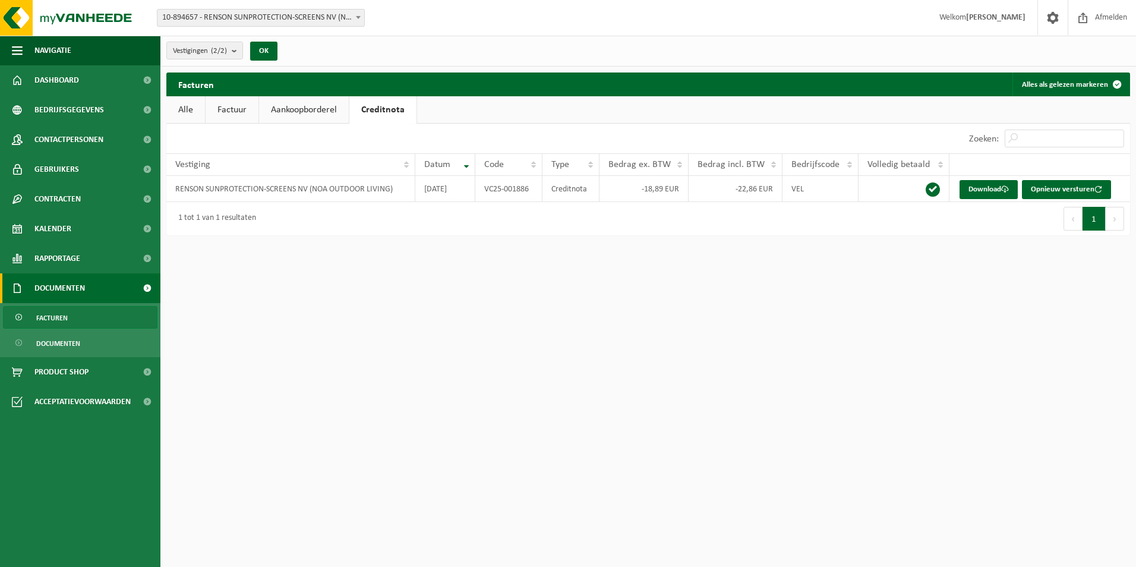
click at [317, 110] on link "Aankoopborderel" at bounding box center [304, 109] width 90 height 27
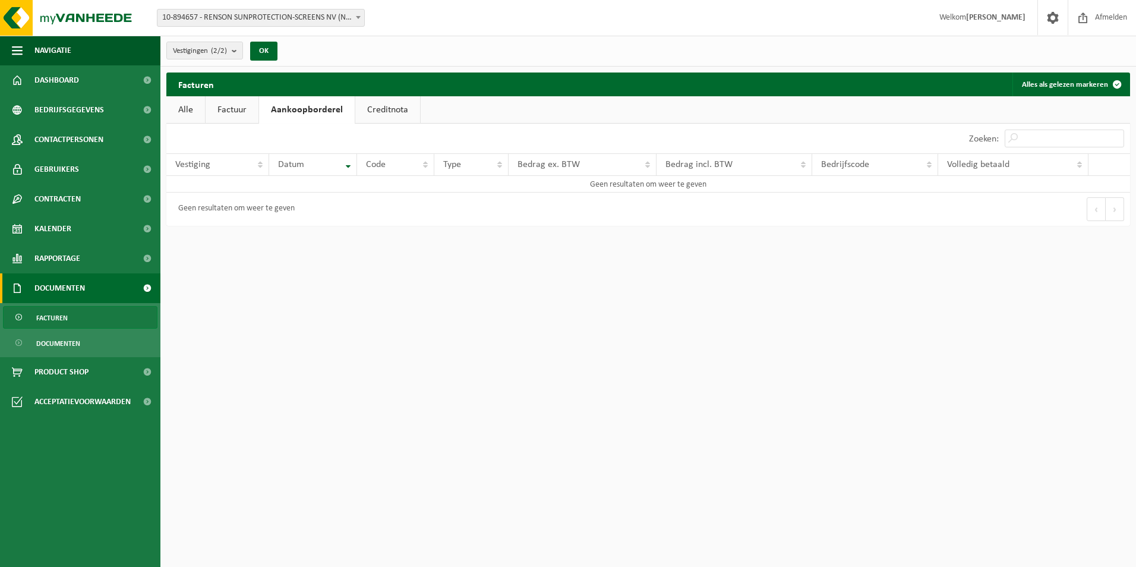
click at [238, 110] on link "Factuur" at bounding box center [232, 109] width 53 height 27
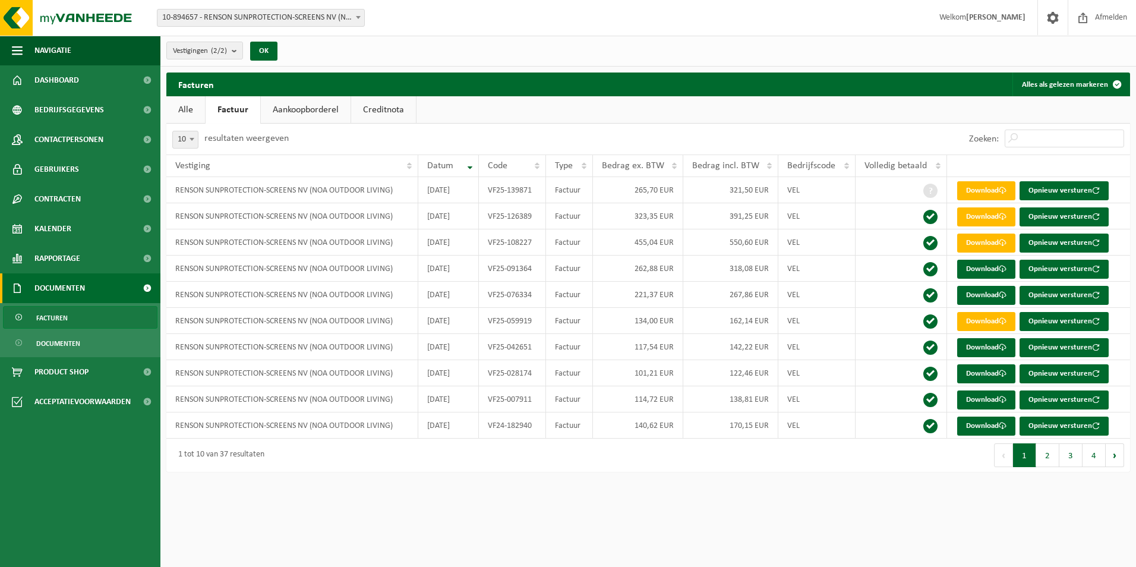
click at [176, 108] on link "Alle" at bounding box center [185, 109] width 39 height 27
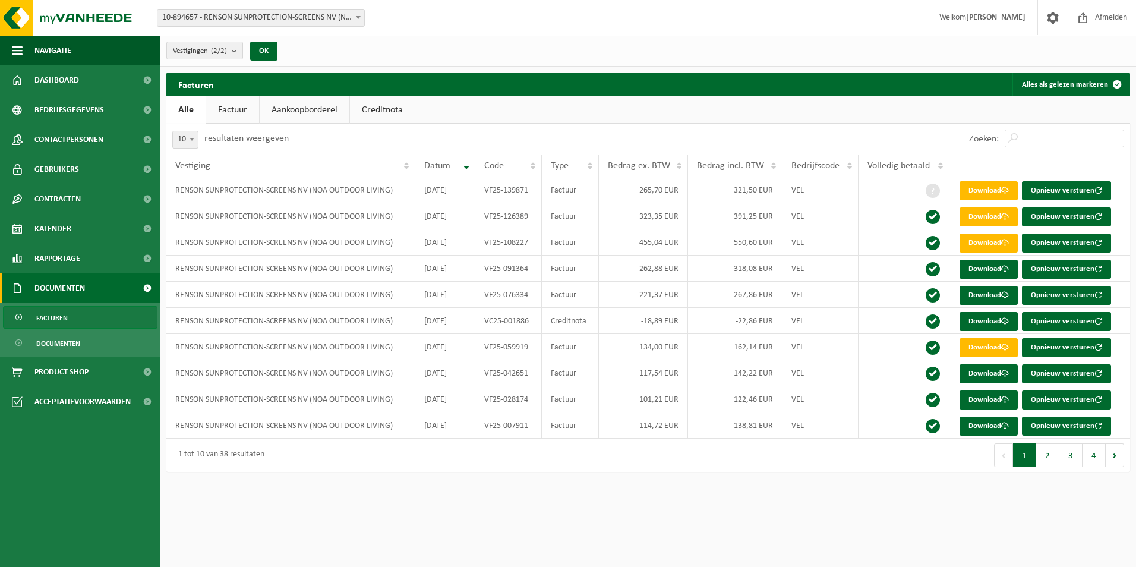
click at [228, 106] on link "Factuur" at bounding box center [232, 109] width 53 height 27
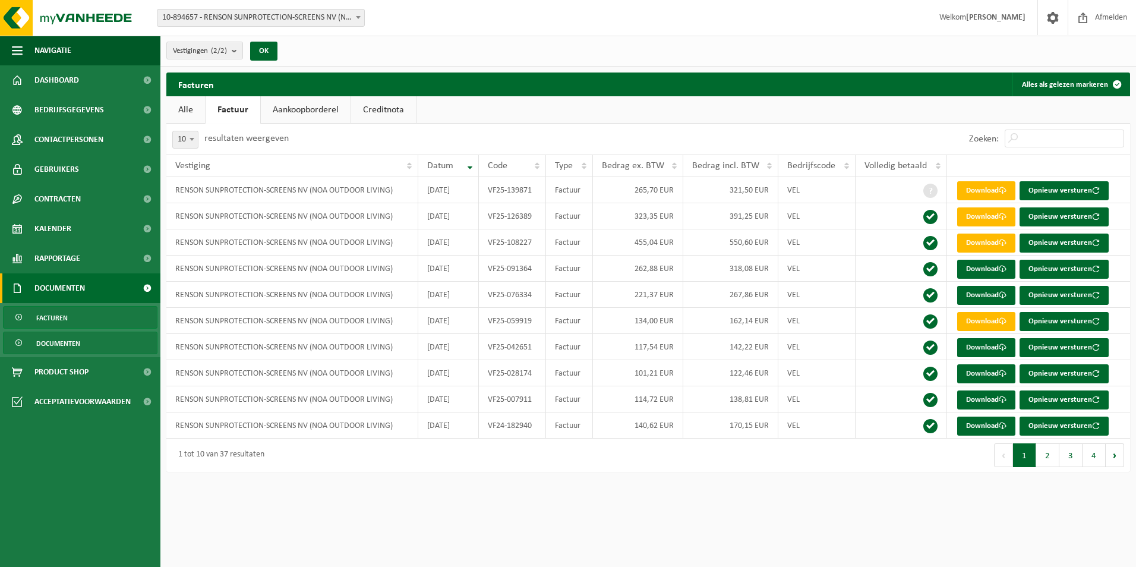
click at [108, 344] on link "Documenten" at bounding box center [80, 342] width 154 height 23
